Goal: Task Accomplishment & Management: Use online tool/utility

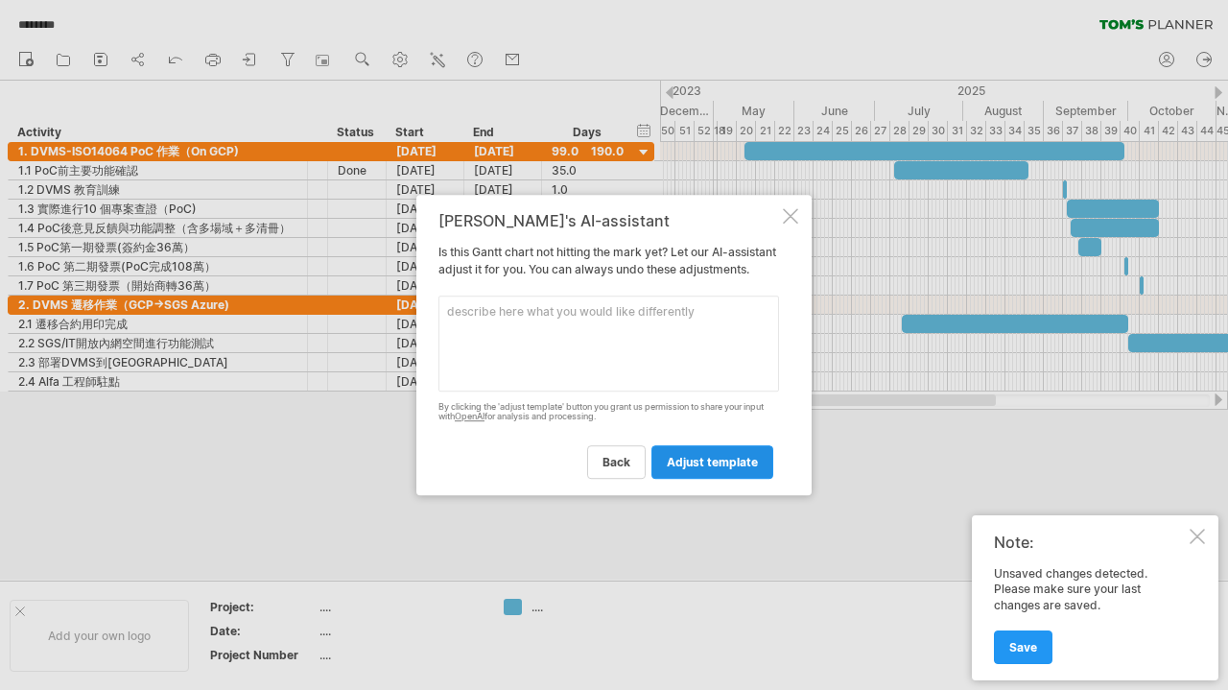
click at [723, 469] on span "adjust template" at bounding box center [712, 462] width 91 height 14
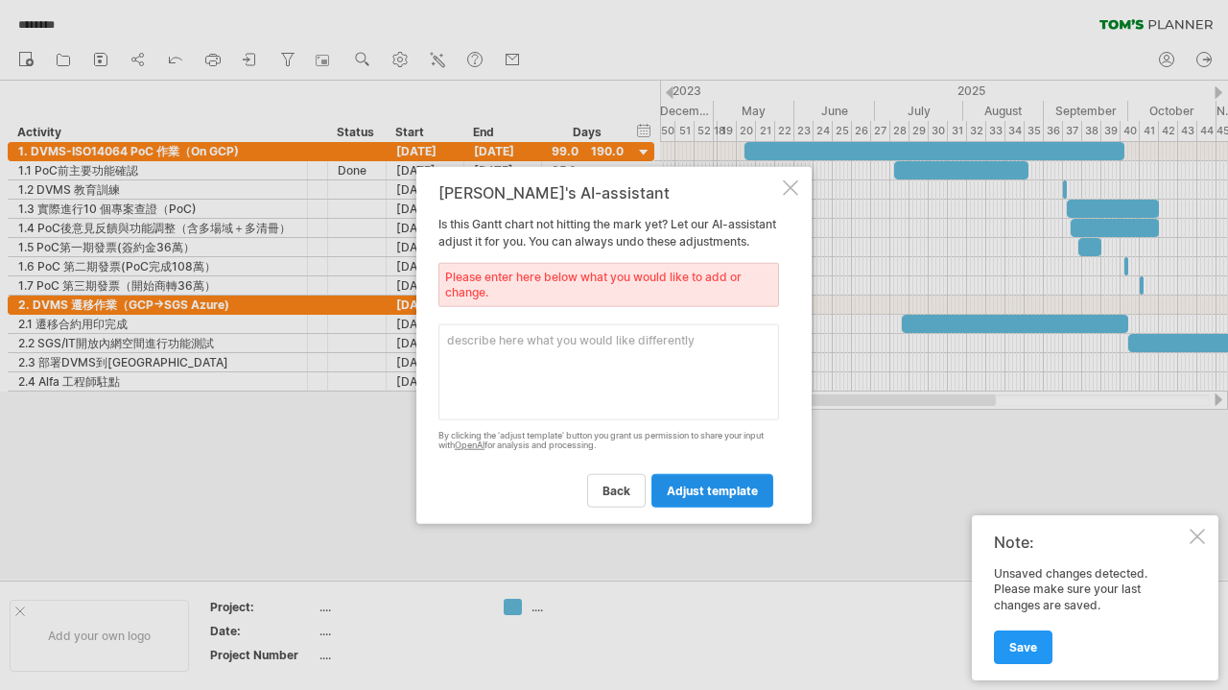
click at [717, 496] on span "adjust template" at bounding box center [712, 490] width 91 height 14
click at [793, 187] on div "[PERSON_NAME]'s AI-assistant Is this [PERSON_NAME] chart not hitting the mark y…" at bounding box center [613, 345] width 395 height 358
click at [790, 183] on div at bounding box center [790, 186] width 15 height 15
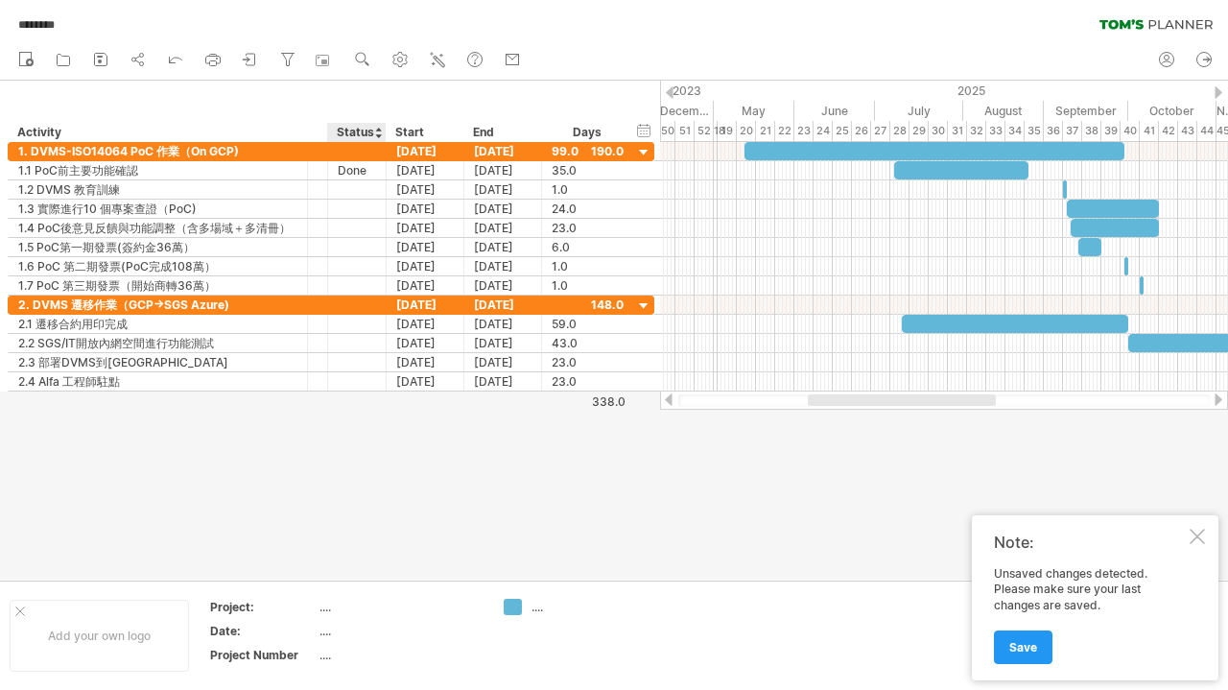
click at [366, 484] on div at bounding box center [614, 330] width 1228 height 499
click at [307, 433] on div at bounding box center [614, 330] width 1228 height 499
click at [21, 607] on div at bounding box center [20, 611] width 10 height 10
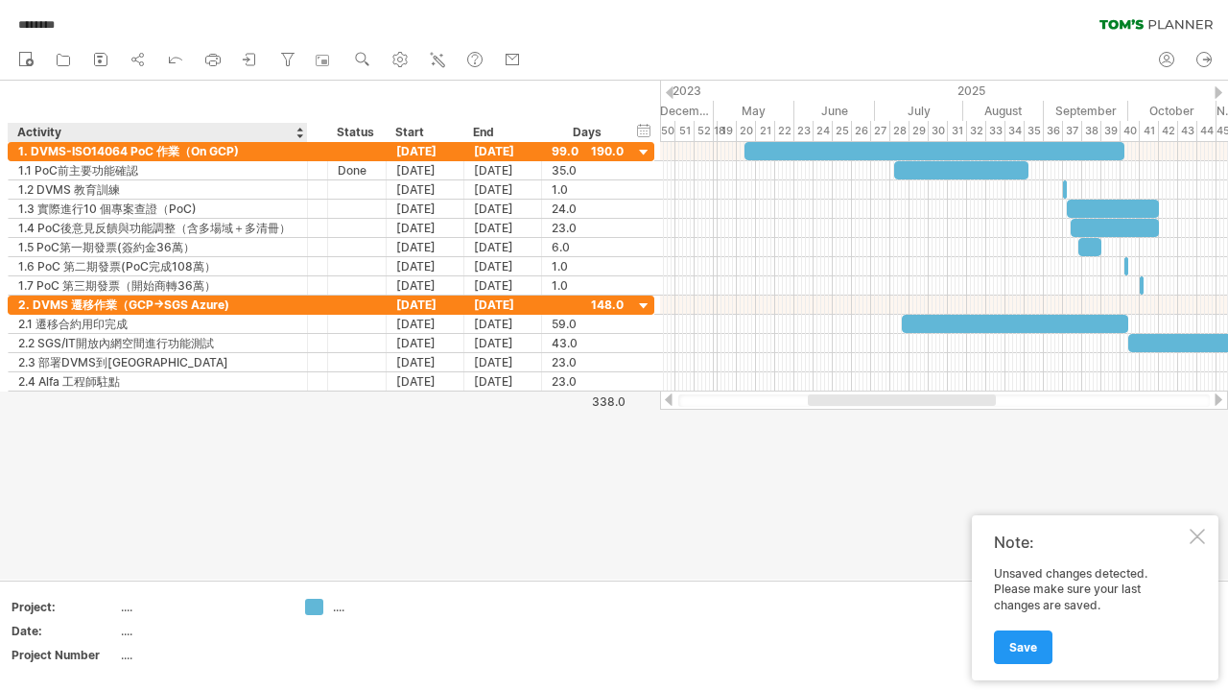
click at [149, 615] on td "...." at bounding box center [202, 610] width 163 height 22
type input "********"
drag, startPoint x: 132, startPoint y: 626, endPoint x: 141, endPoint y: 635, distance: 12.2
click at [141, 635] on div "...." at bounding box center [201, 630] width 161 height 16
click at [365, 56] on use at bounding box center [362, 59] width 19 height 19
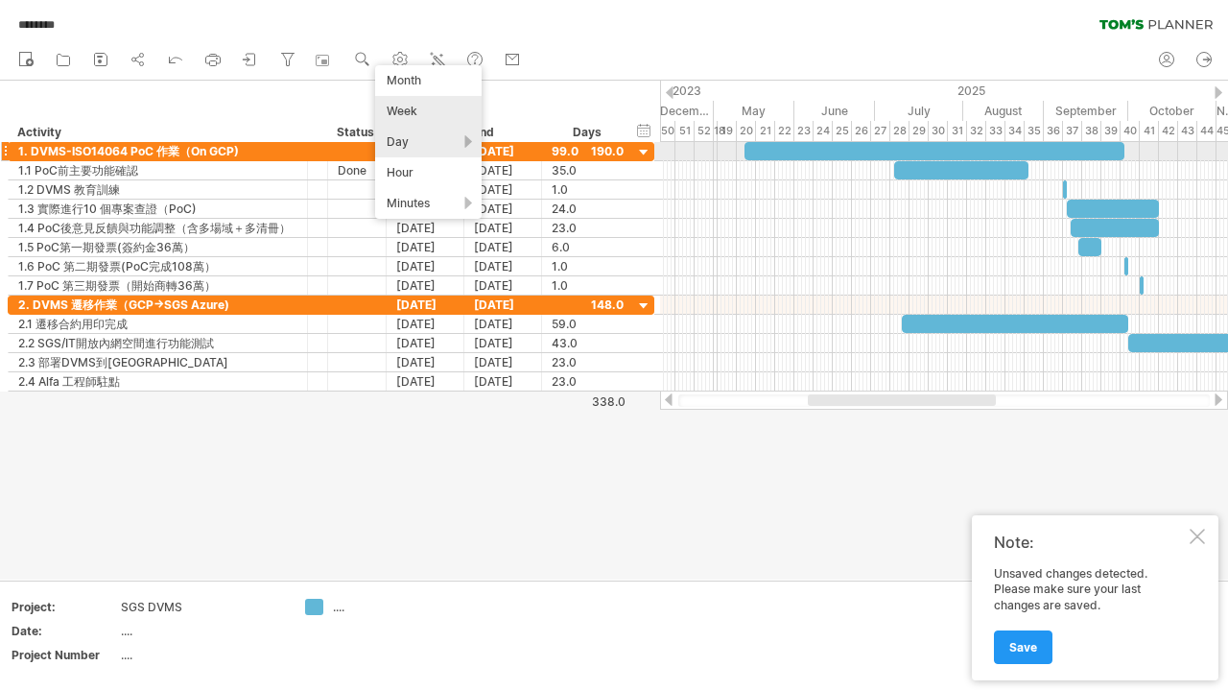
click at [437, 144] on div "Day" at bounding box center [428, 142] width 106 height 31
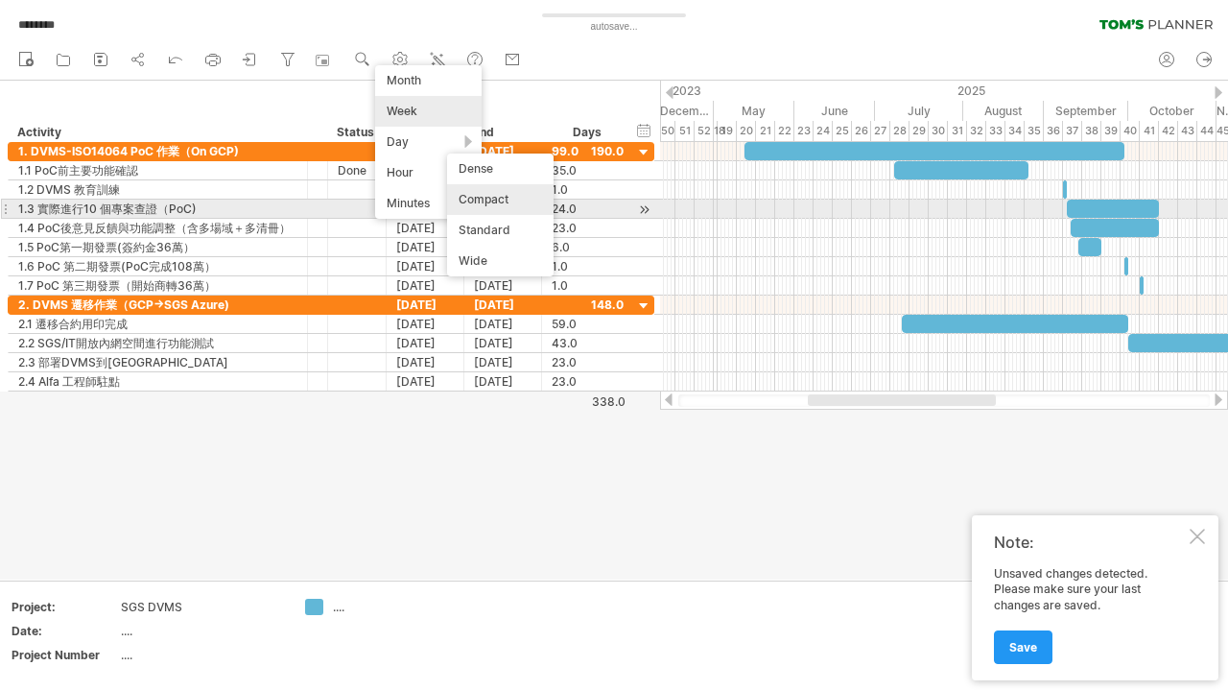
click at [483, 203] on div "Compact" at bounding box center [500, 199] width 106 height 31
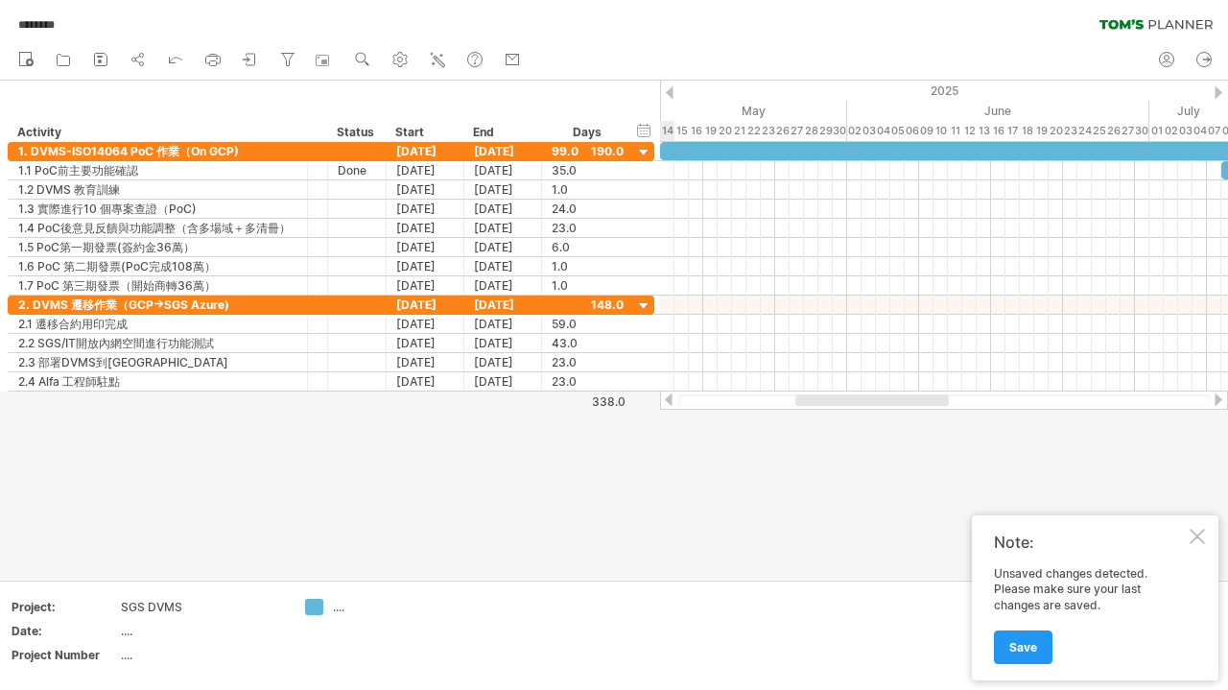
drag, startPoint x: 801, startPoint y: 403, endPoint x: 848, endPoint y: 397, distance: 47.3
click at [848, 397] on div at bounding box center [871, 400] width 153 height 12
click at [212, 59] on icon at bounding box center [212, 59] width 19 height 19
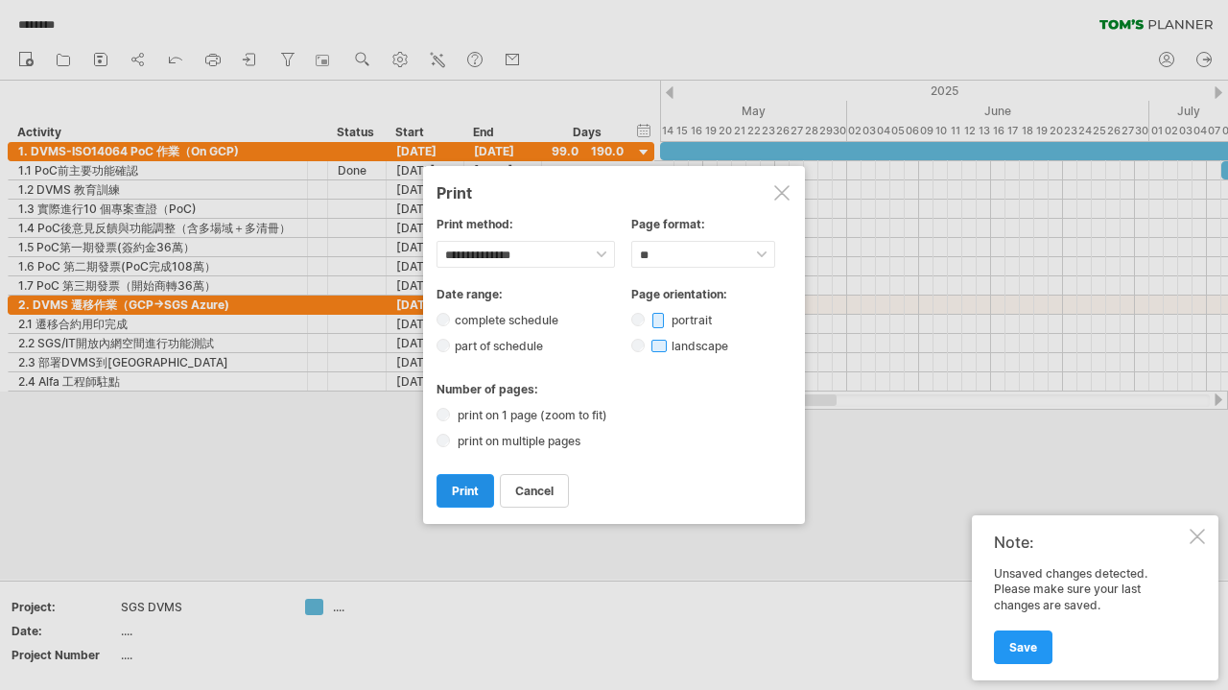
click at [473, 491] on span "print" at bounding box center [465, 490] width 27 height 14
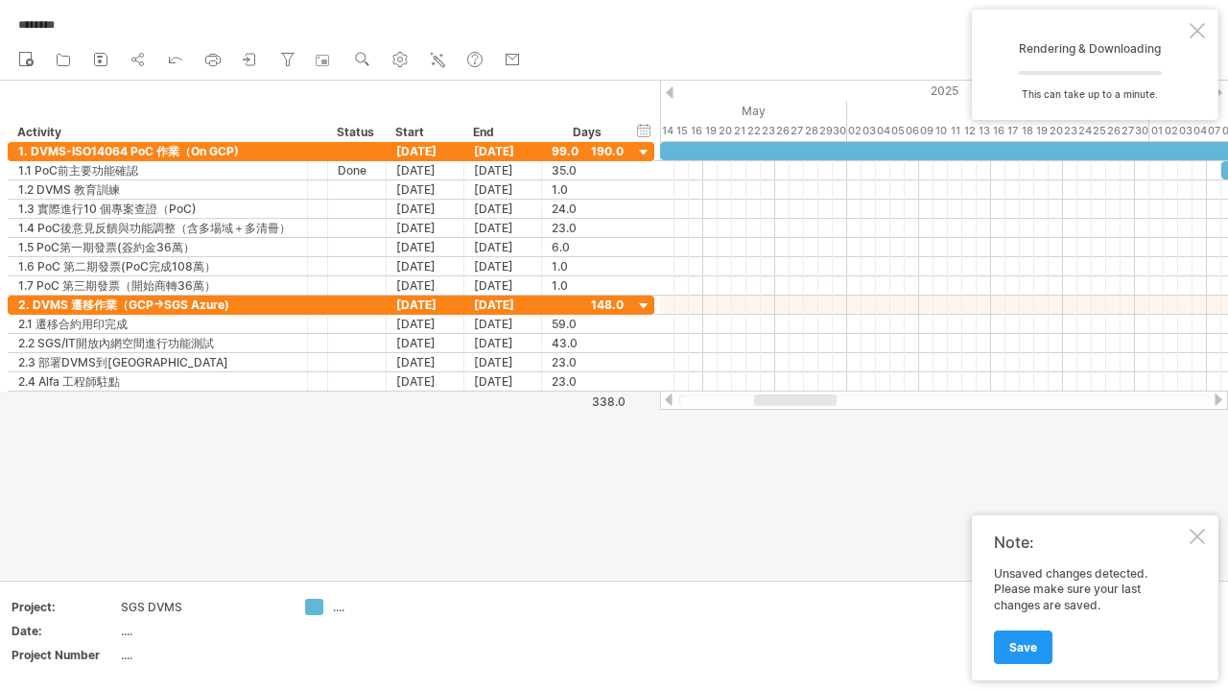
click at [1196, 535] on div at bounding box center [1196, 535] width 15 height 15
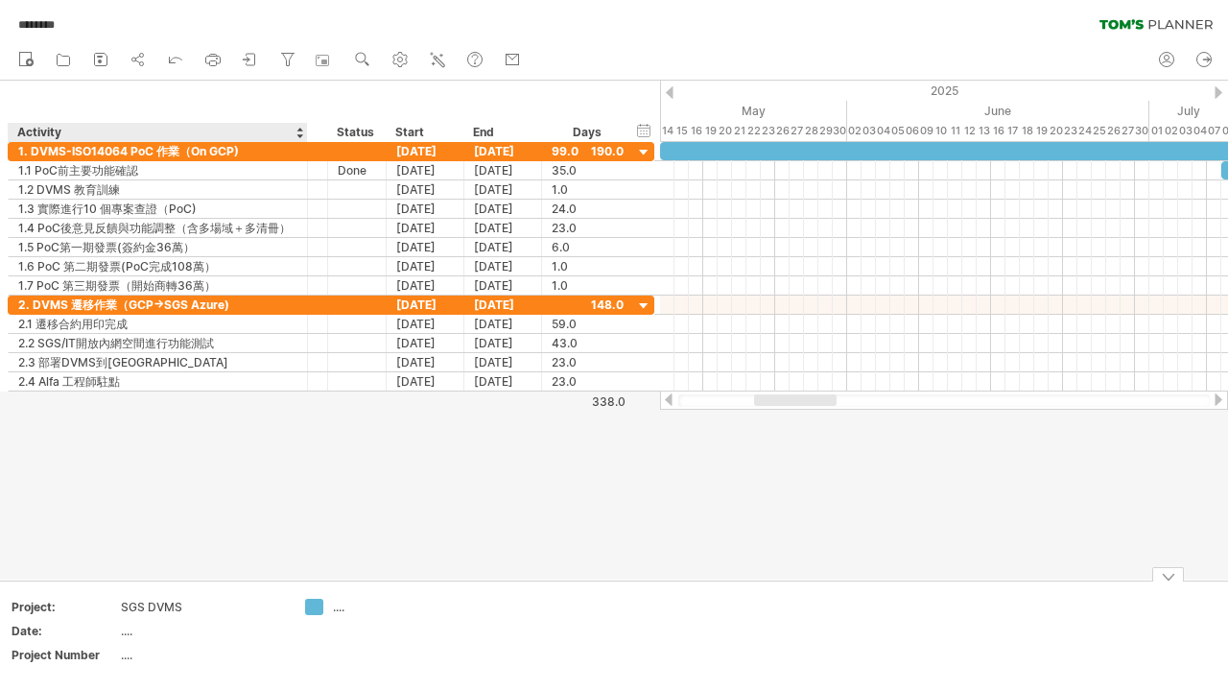
click at [154, 653] on div "...." at bounding box center [201, 654] width 161 height 16
type input "*"
click at [293, 606] on td "Project: SGS DVMS Date: .... Project Number *" at bounding box center [147, 636] width 295 height 74
click at [329, 609] on div "...." at bounding box center [371, 607] width 132 height 16
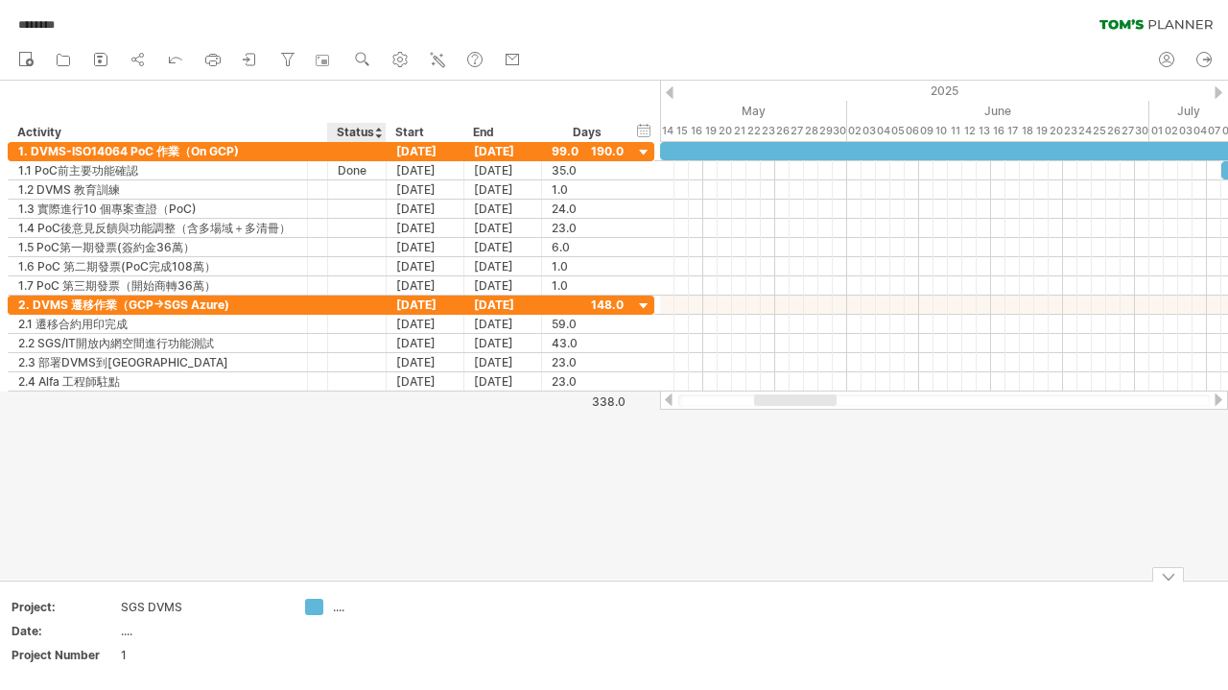
click at [335, 609] on div "...." at bounding box center [385, 607] width 105 height 16
type input "*****"
click at [517, 603] on td at bounding box center [523, 636] width 152 height 74
click at [131, 630] on div "...." at bounding box center [201, 630] width 161 height 16
type input "*"
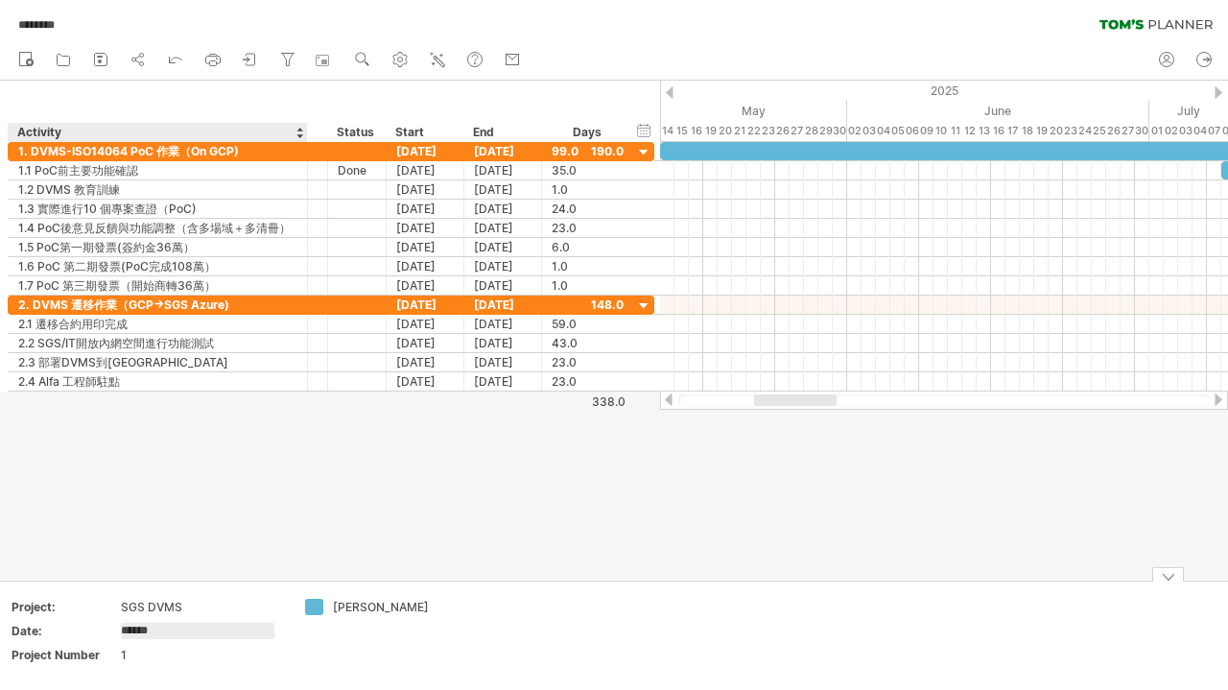
type input "*******"
click at [153, 626] on div "[DATE]()" at bounding box center [201, 630] width 161 height 16
type input "*"
type input "******"
click at [223, 629] on div "=[DATE]" at bounding box center [201, 630] width 161 height 16
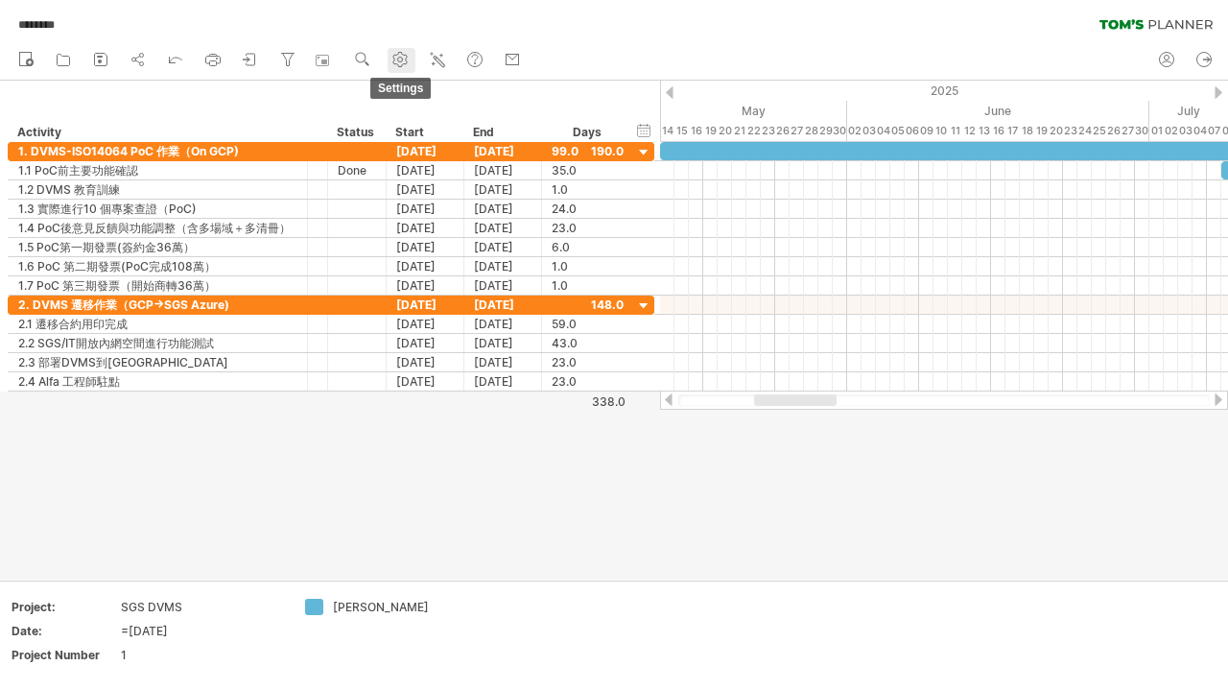
click at [402, 55] on use at bounding box center [399, 59] width 19 height 19
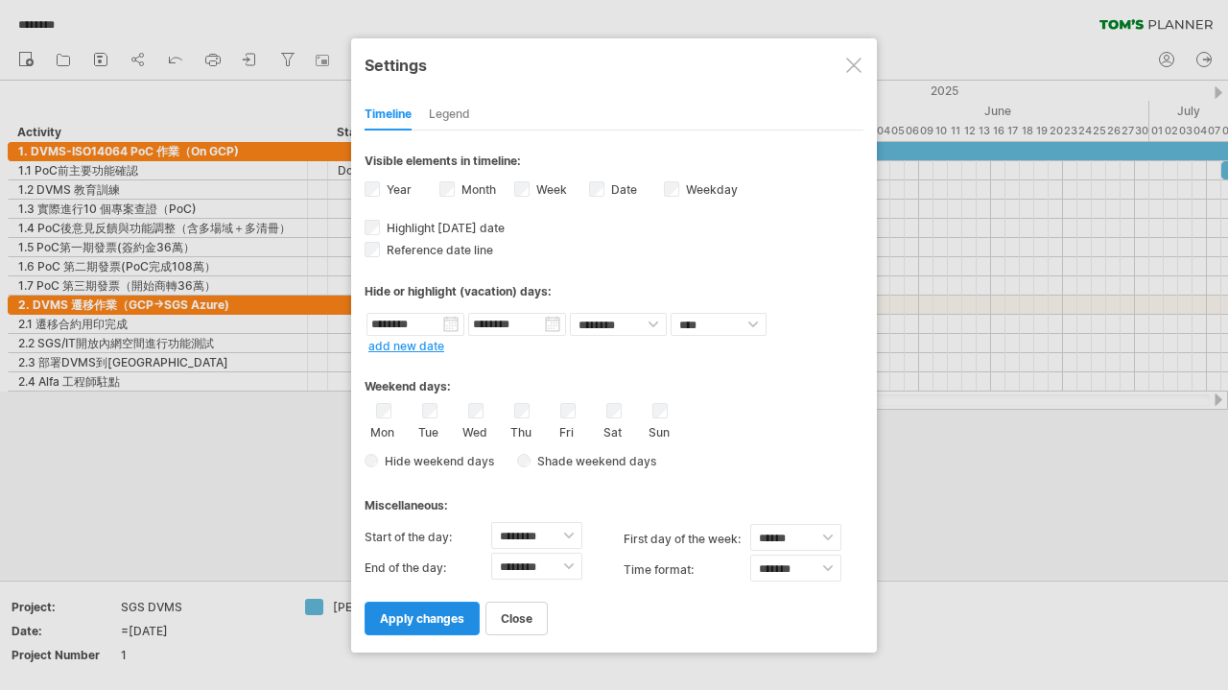
click at [446, 623] on span "apply changes" at bounding box center [422, 618] width 84 height 14
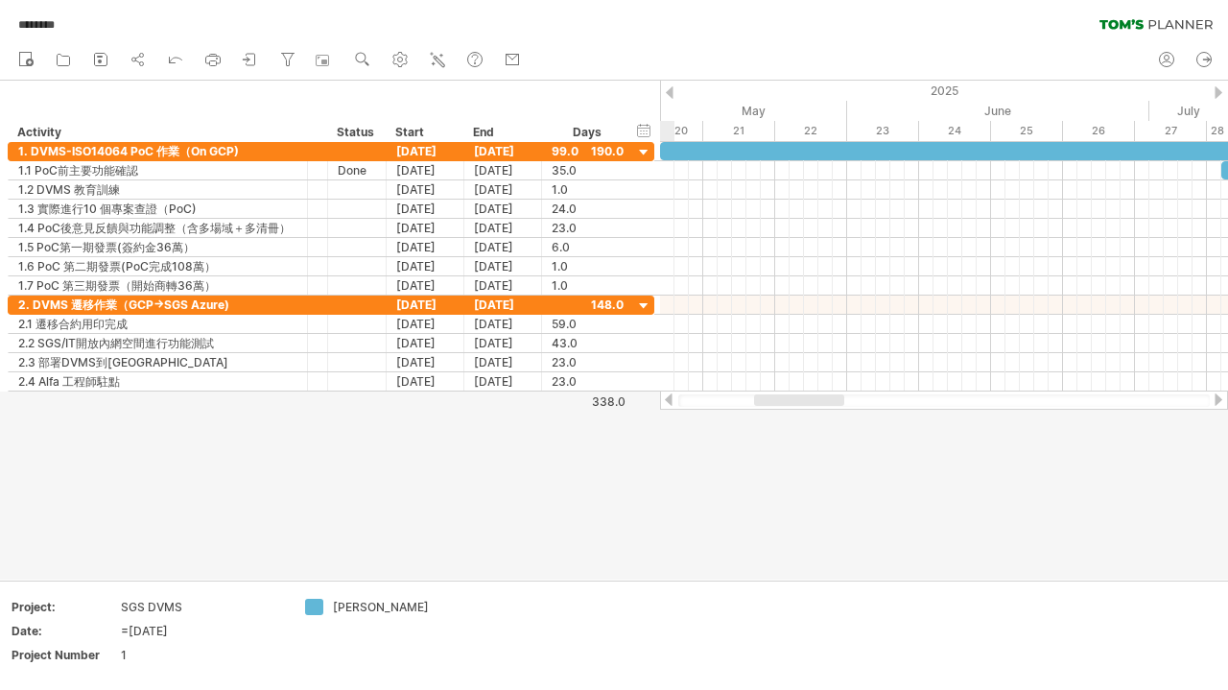
click at [751, 439] on div at bounding box center [614, 330] width 1228 height 499
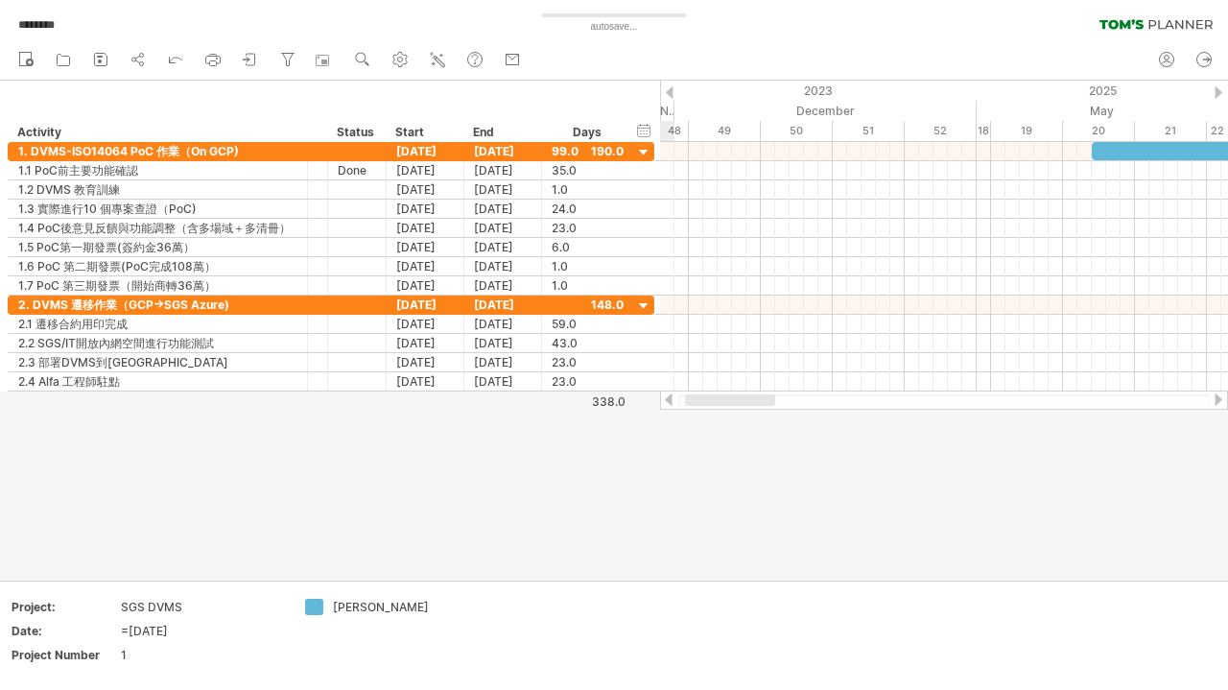
drag, startPoint x: 797, startPoint y: 395, endPoint x: 728, endPoint y: 406, distance: 69.9
click at [728, 406] on div at bounding box center [943, 400] width 531 height 12
click at [363, 54] on use at bounding box center [362, 59] width 19 height 19
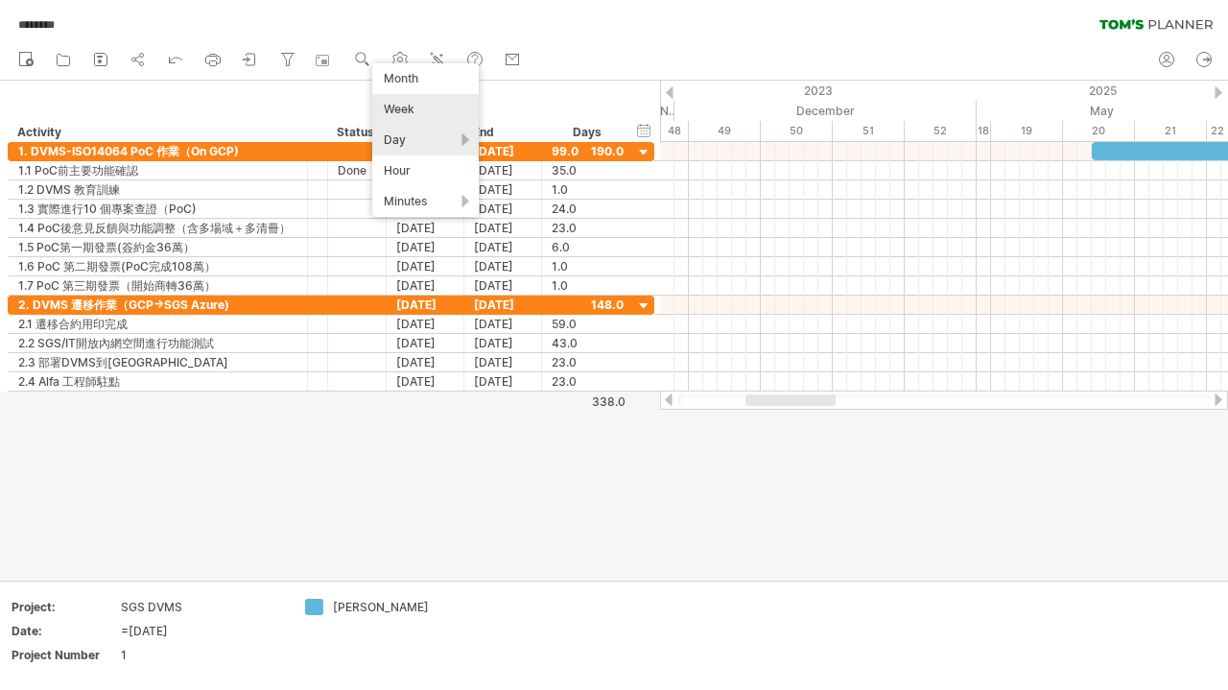
click at [407, 102] on div "Week" at bounding box center [425, 109] width 106 height 31
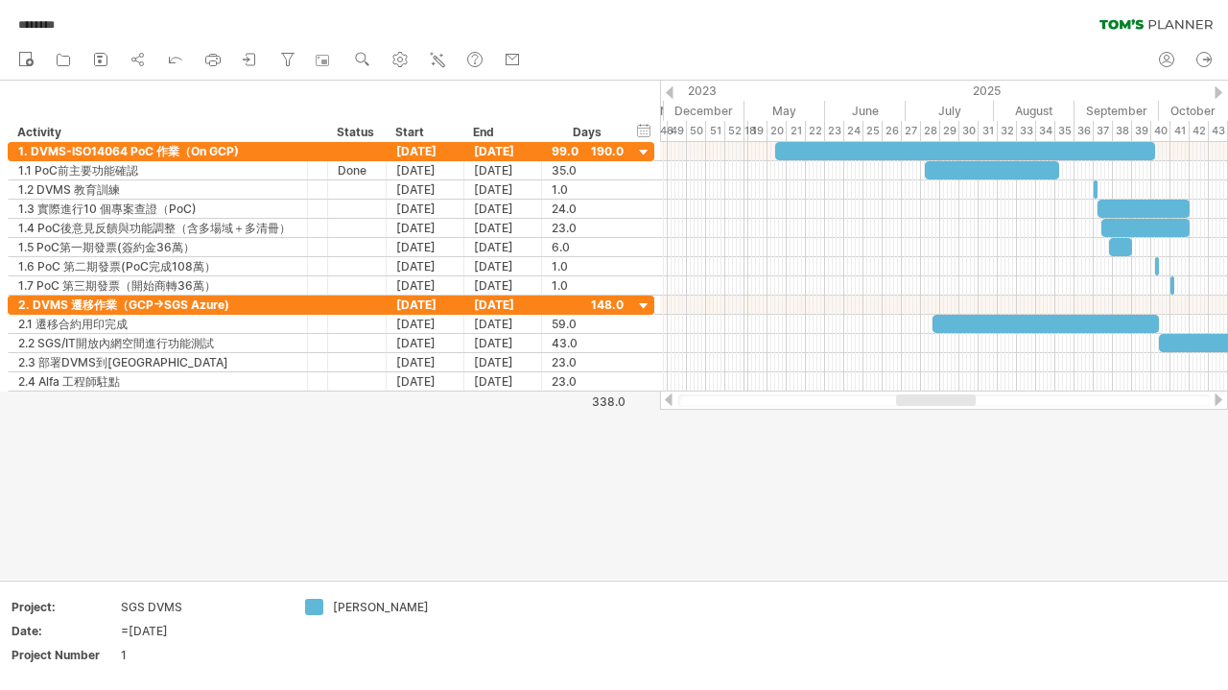
click at [762, 457] on div at bounding box center [614, 330] width 1228 height 499
